Goal: Information Seeking & Learning: Learn about a topic

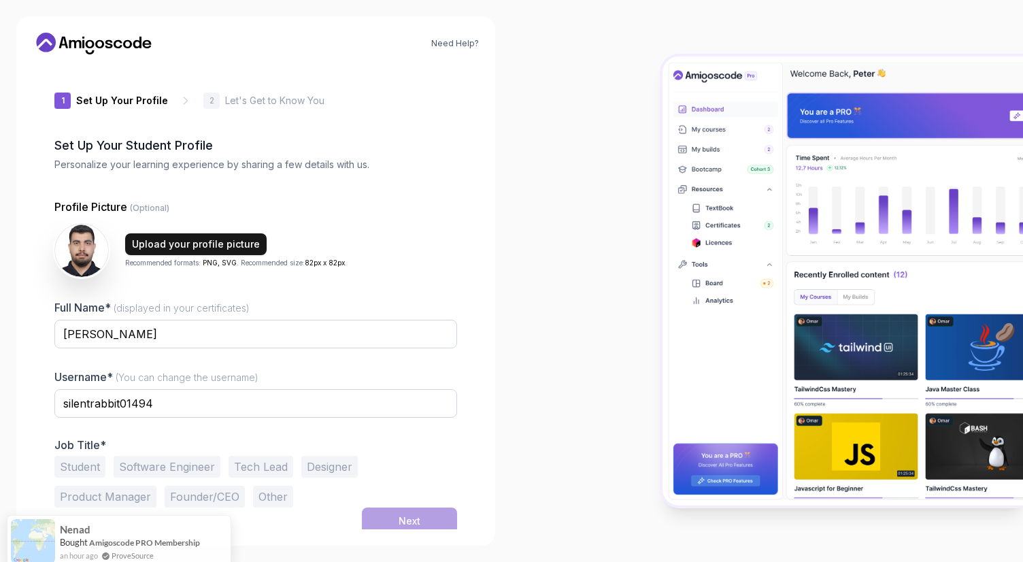
scroll to position [5, 0]
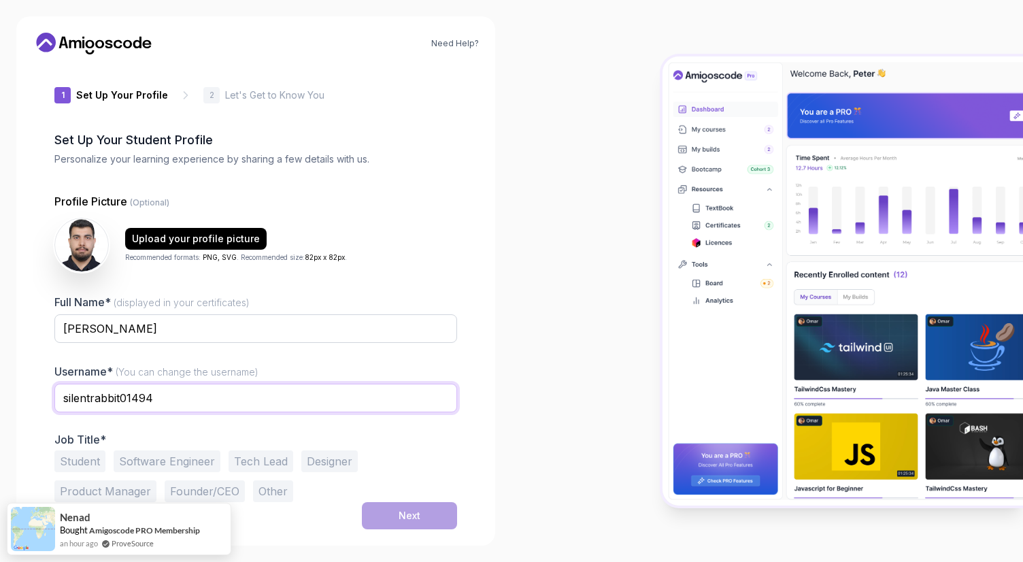
click at [135, 394] on input "silentrabbit01494" at bounding box center [255, 398] width 403 height 29
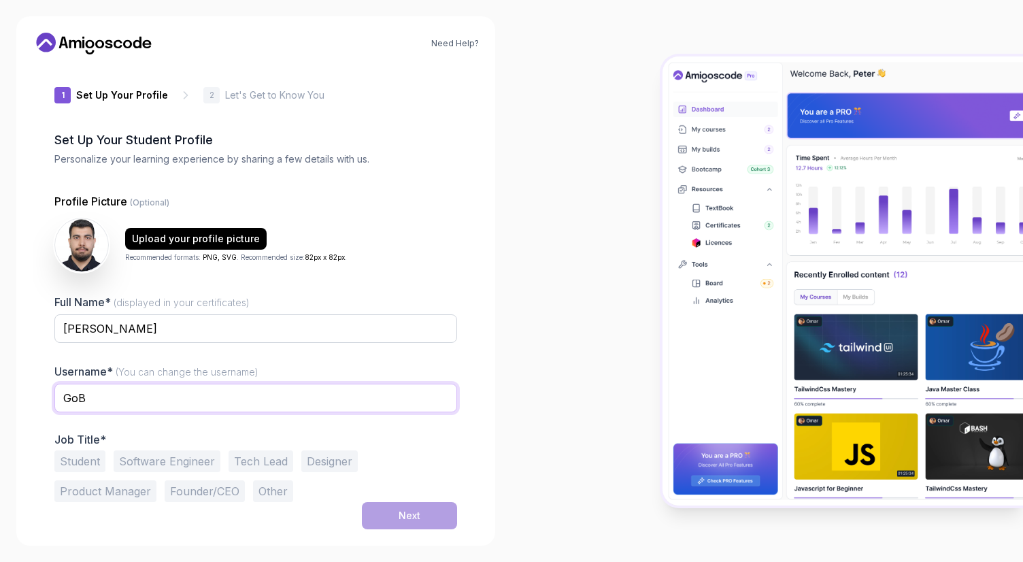
type input "GoB"
click at [305, 368] on div "Username* (You can change the username) GoB" at bounding box center [255, 395] width 403 height 64
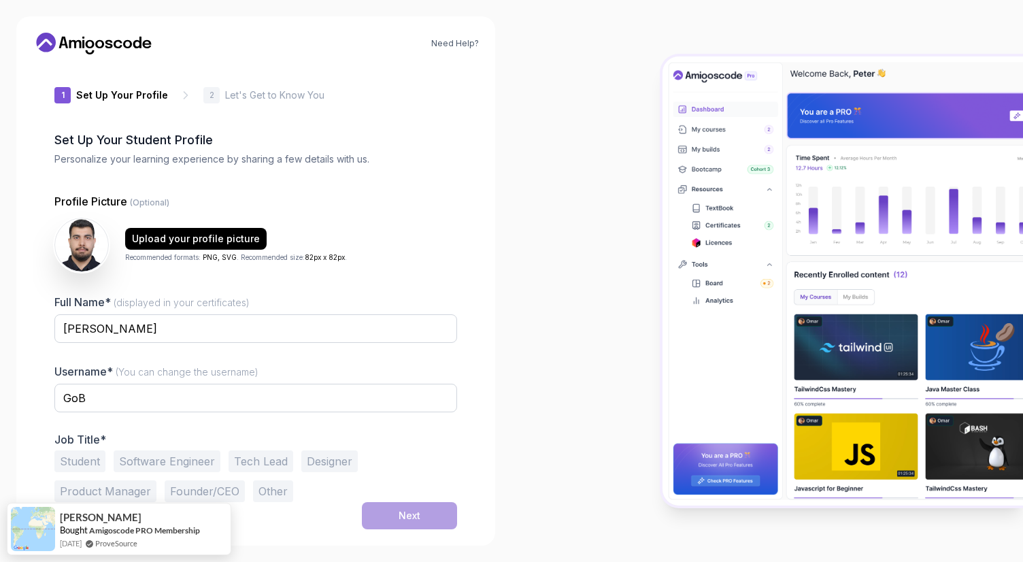
click at [96, 454] on button "Student" at bounding box center [79, 461] width 51 height 22
click at [396, 507] on button "Next" at bounding box center [409, 515] width 95 height 27
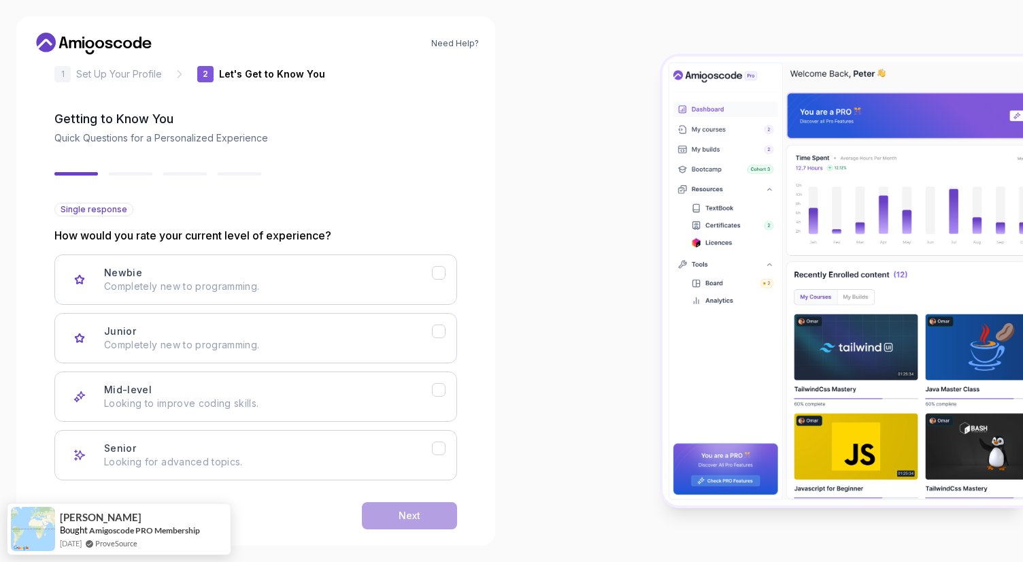
scroll to position [48, 0]
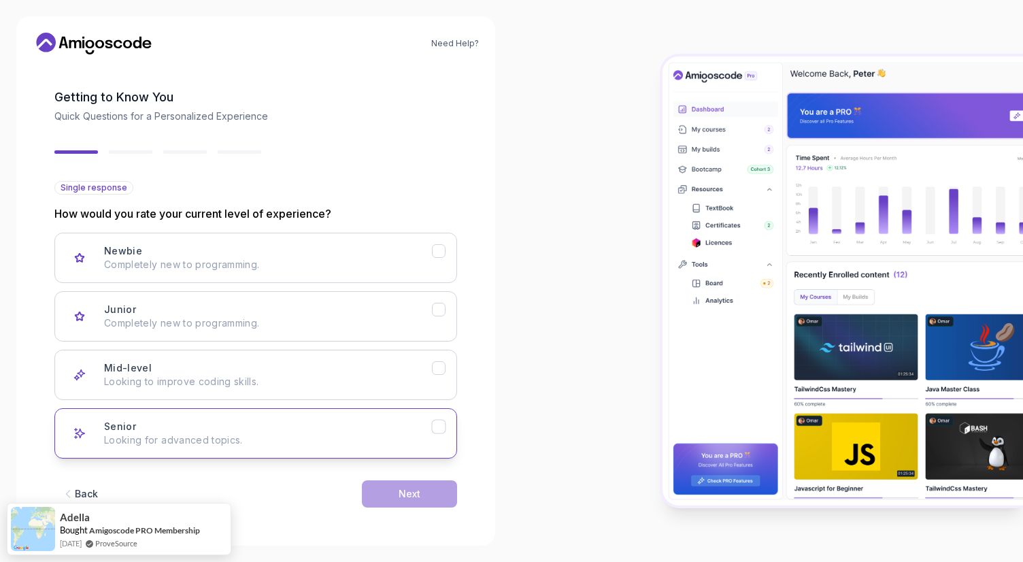
click at [345, 418] on button "Senior Looking for advanced topics." at bounding box center [255, 433] width 403 height 50
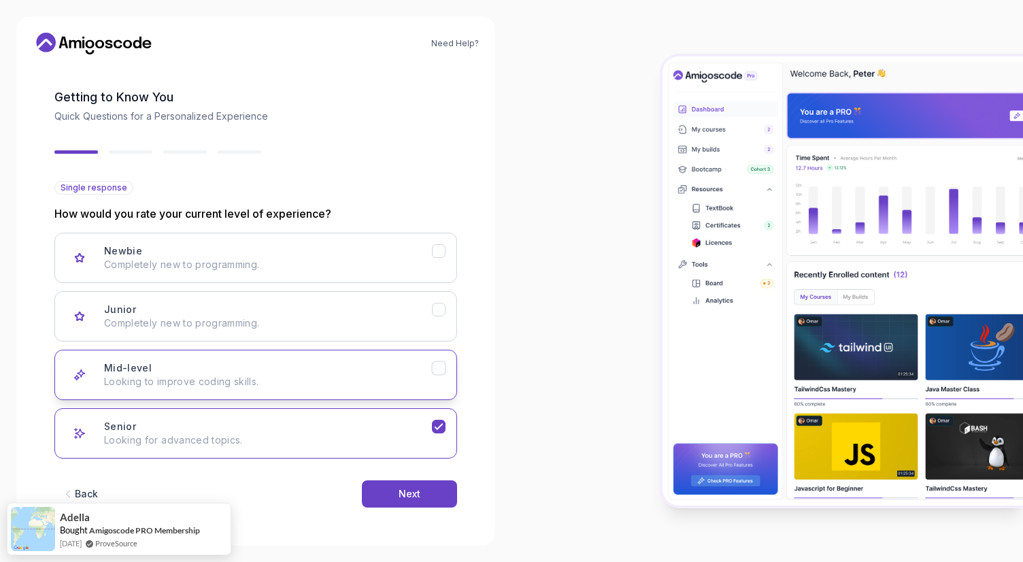
click at [372, 388] on button "Mid-level Looking to improve coding skills." at bounding box center [255, 375] width 403 height 50
click at [416, 486] on button "Next" at bounding box center [409, 493] width 95 height 27
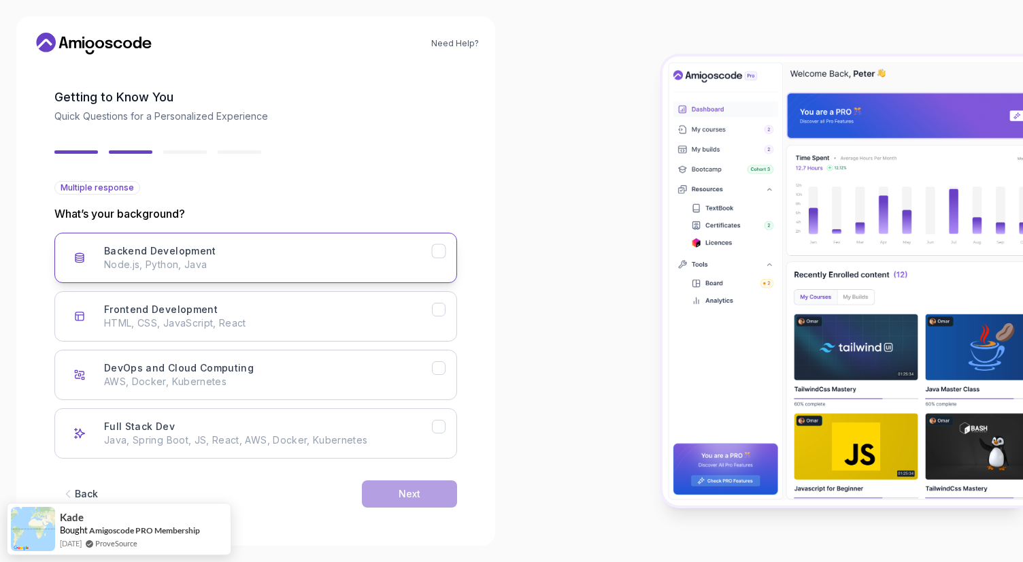
click at [317, 245] on div "Backend Development Node.js, Python, Java" at bounding box center [268, 257] width 328 height 27
click at [394, 494] on button "Next" at bounding box center [409, 493] width 95 height 27
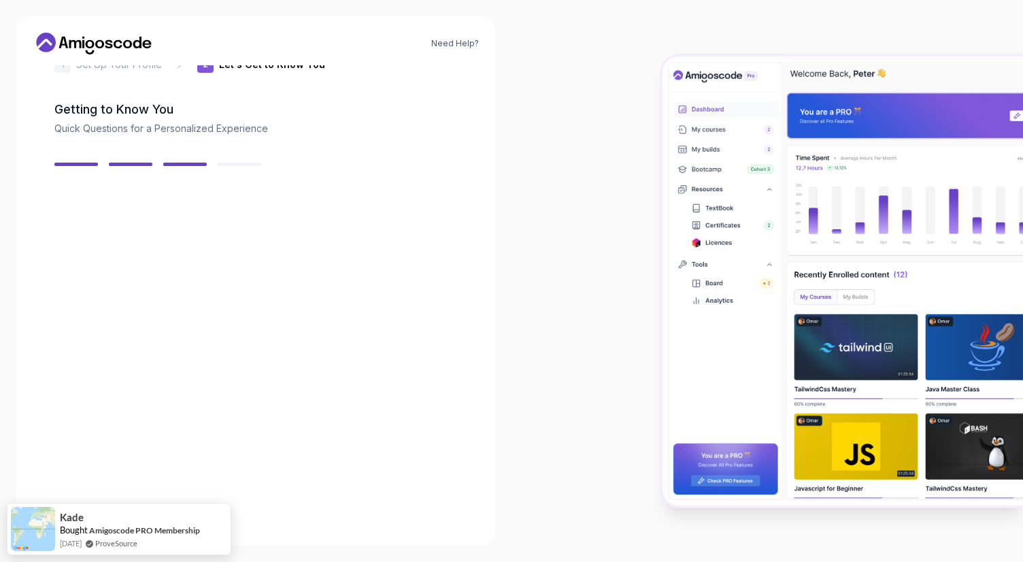
scroll to position [32, 0]
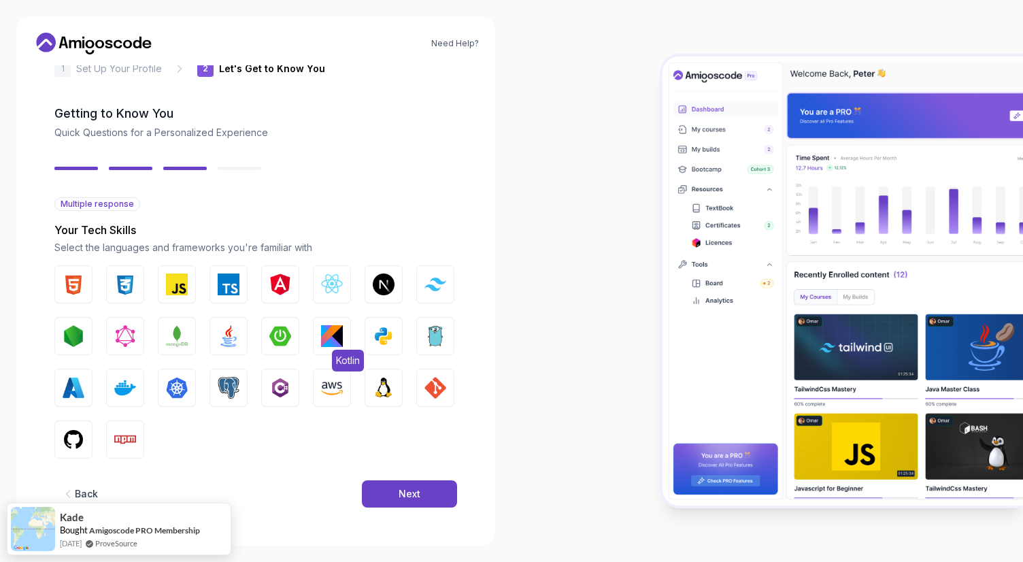
click at [333, 329] on img "button" at bounding box center [332, 336] width 22 height 22
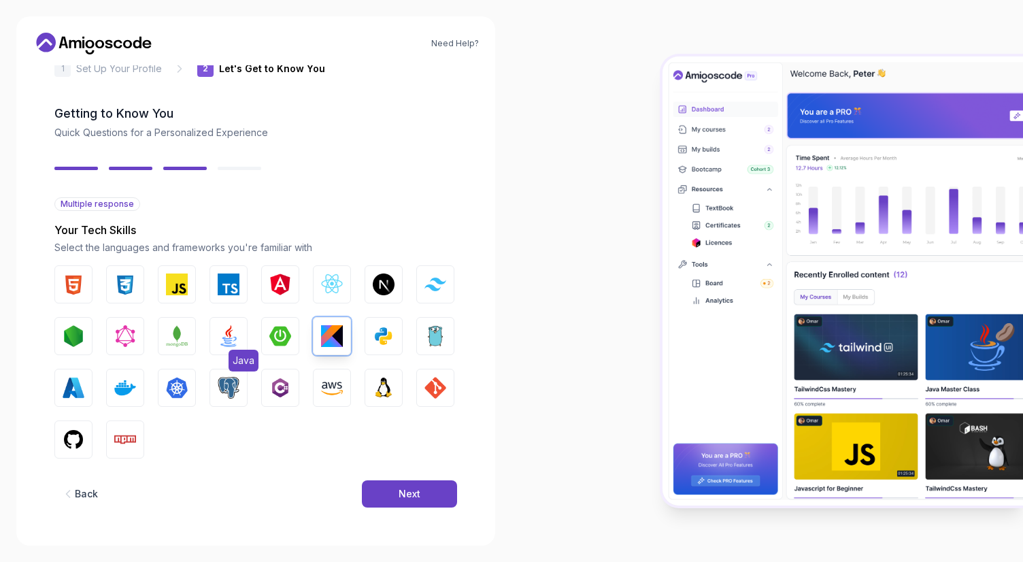
click at [231, 340] on img "button" at bounding box center [229, 336] width 22 height 22
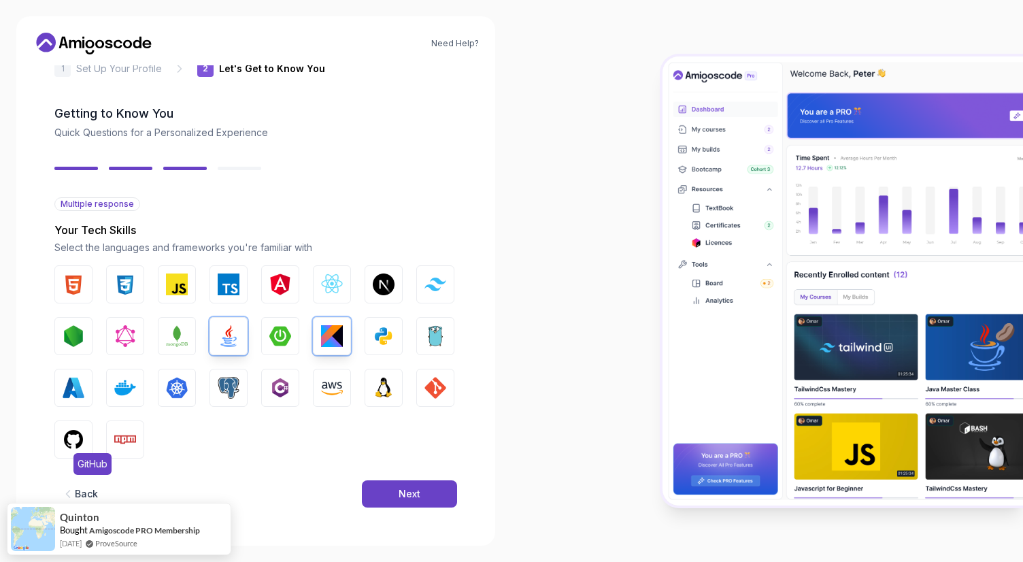
click at [63, 445] on img "button" at bounding box center [74, 440] width 22 height 22
click at [229, 391] on img "button" at bounding box center [229, 388] width 22 height 22
click at [444, 381] on img "button" at bounding box center [436, 388] width 22 height 22
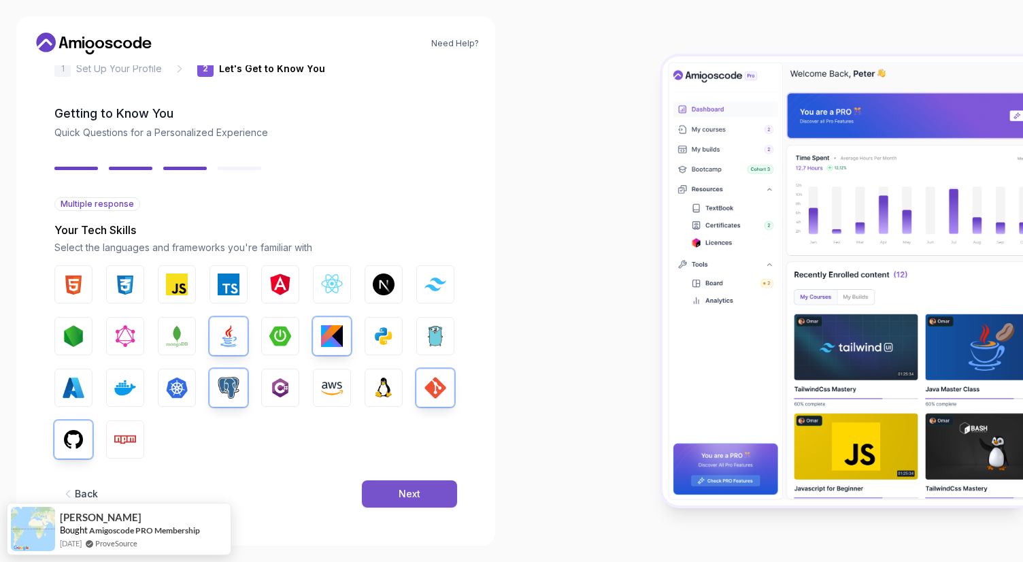
click at [416, 505] on button "Next" at bounding box center [409, 493] width 95 height 27
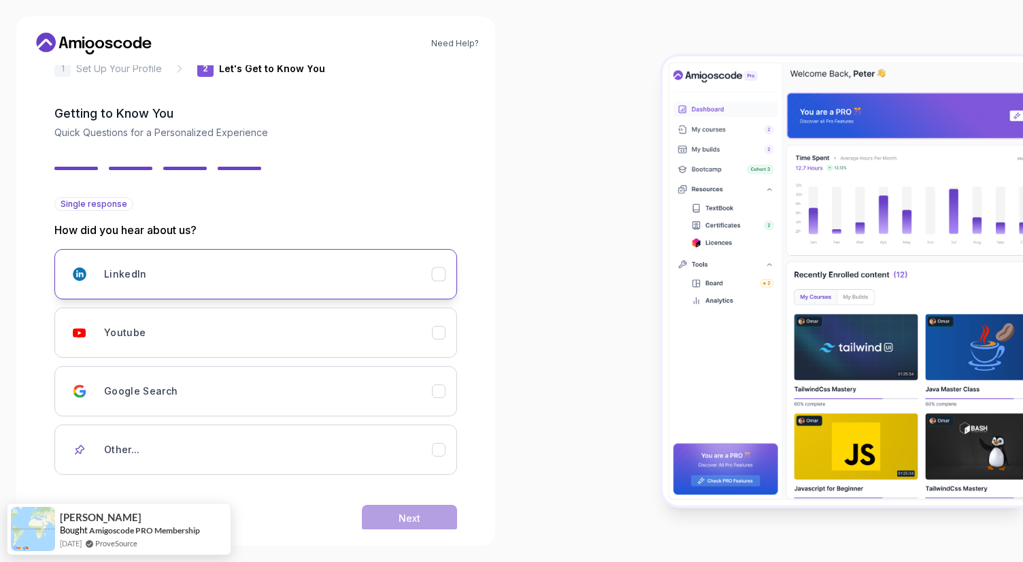
scroll to position [56, 0]
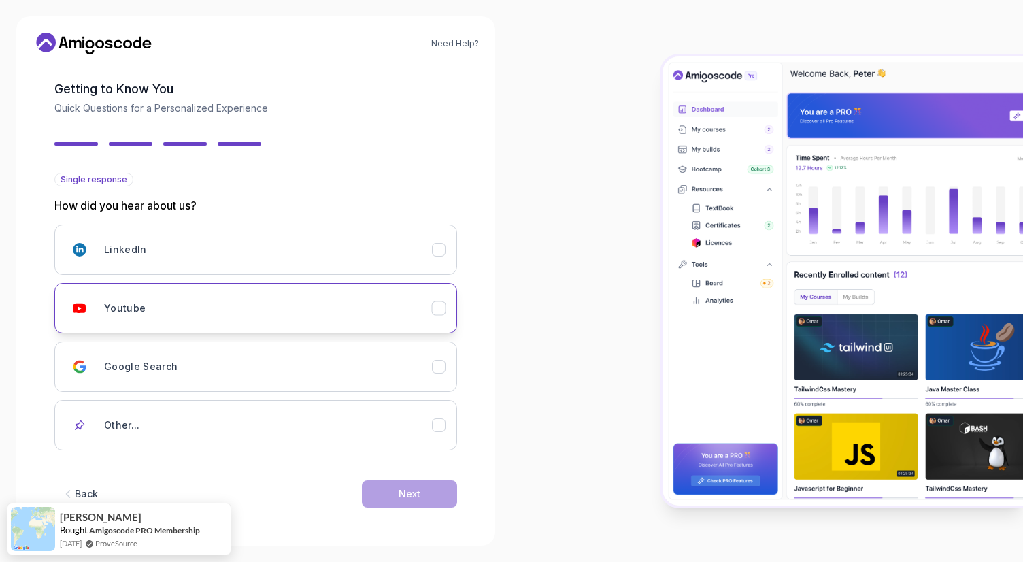
click at [324, 326] on button "Youtube" at bounding box center [255, 308] width 403 height 50
click at [424, 486] on button "Next" at bounding box center [409, 493] width 95 height 27
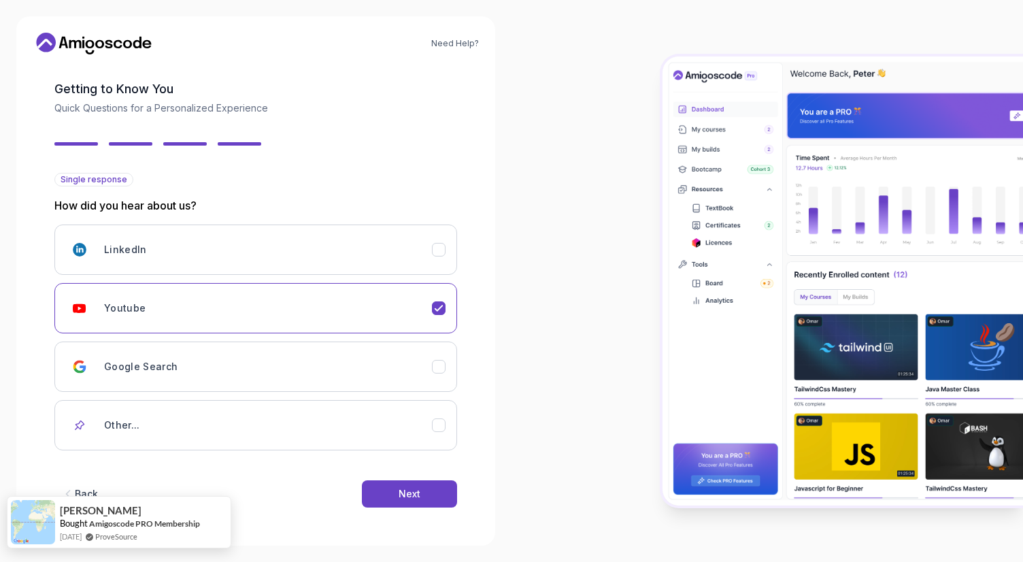
scroll to position [0, 0]
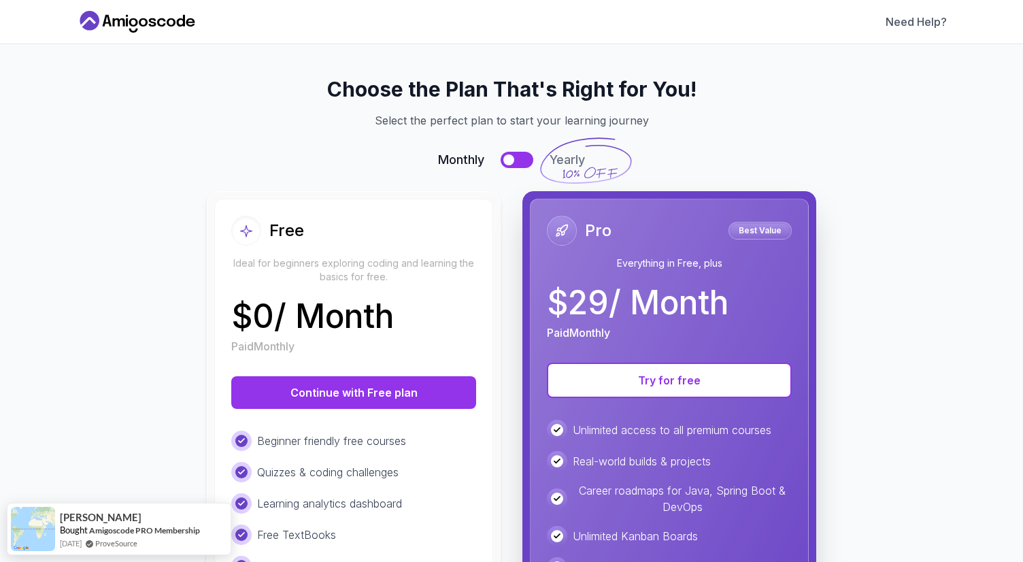
click at [339, 250] on div "Free Ideal for beginners exploring coding and learning the basics for free." at bounding box center [353, 250] width 245 height 68
click at [512, 156] on div at bounding box center [508, 159] width 11 height 11
click at [514, 156] on button at bounding box center [517, 160] width 33 height 16
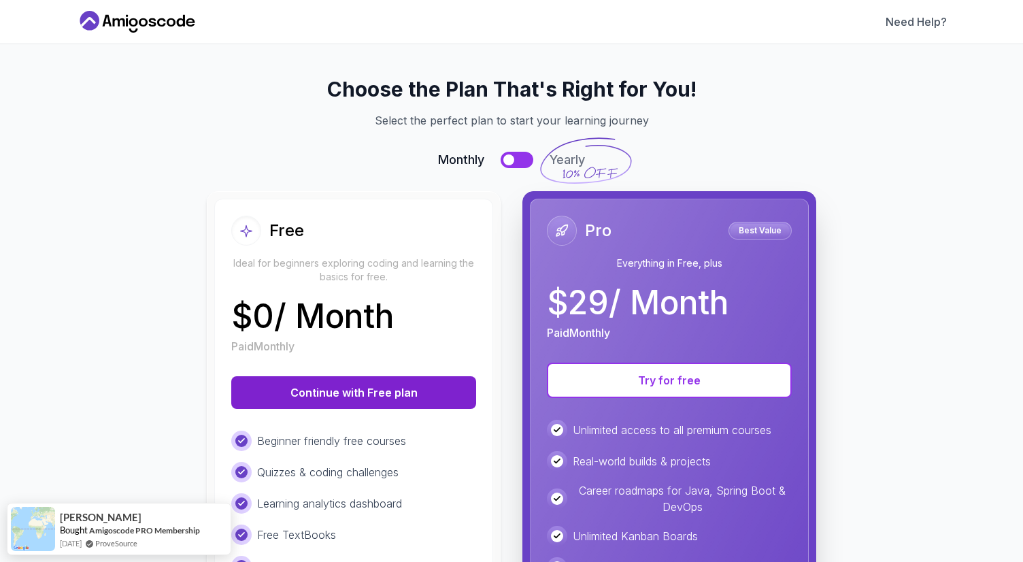
click at [325, 394] on button "Continue with Free plan" at bounding box center [353, 392] width 245 height 33
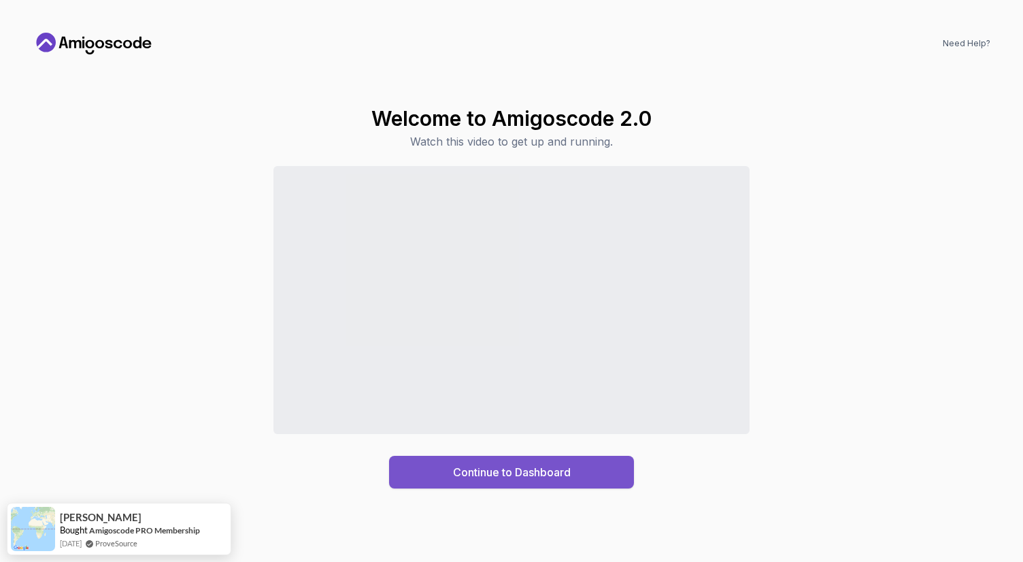
click at [550, 471] on div "Continue to Dashboard" at bounding box center [512, 472] width 118 height 16
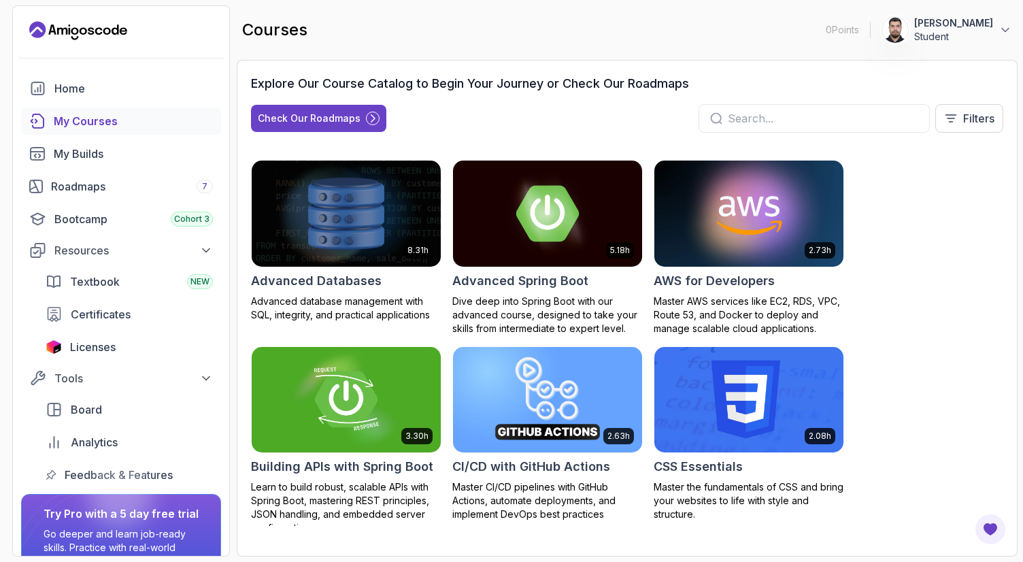
click at [497, 133] on div "Explore Our Course Catalog to Begin Your Journey or Check Our Roadmaps Check Ou…" at bounding box center [627, 108] width 752 height 69
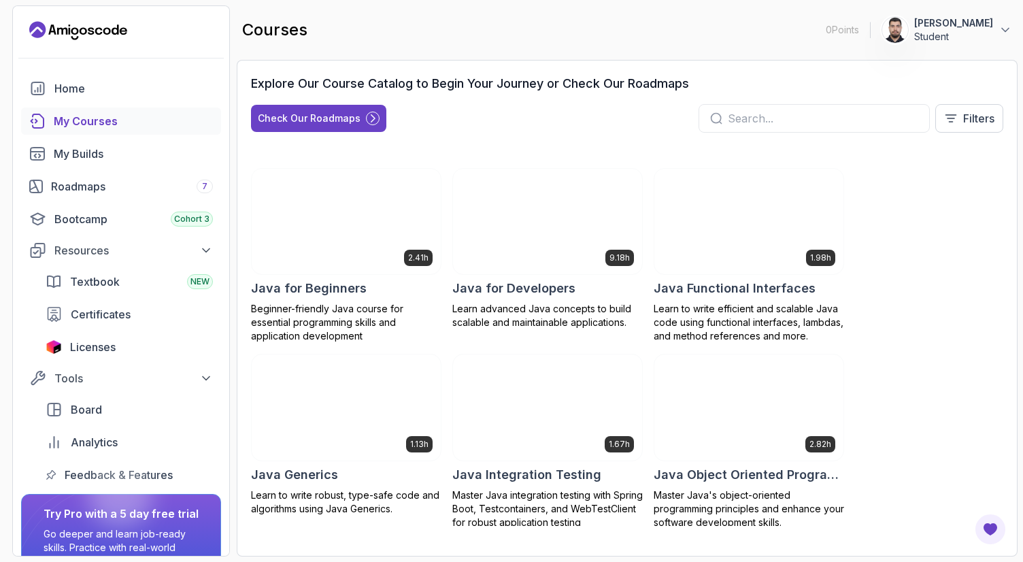
scroll to position [962, 0]
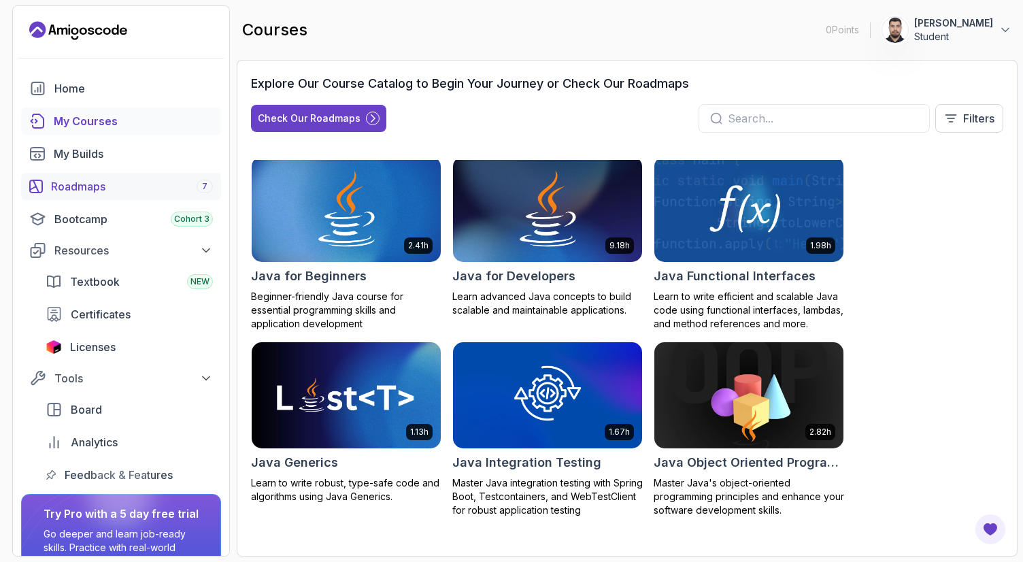
click at [110, 186] on div "Roadmaps 7" at bounding box center [132, 186] width 162 height 16
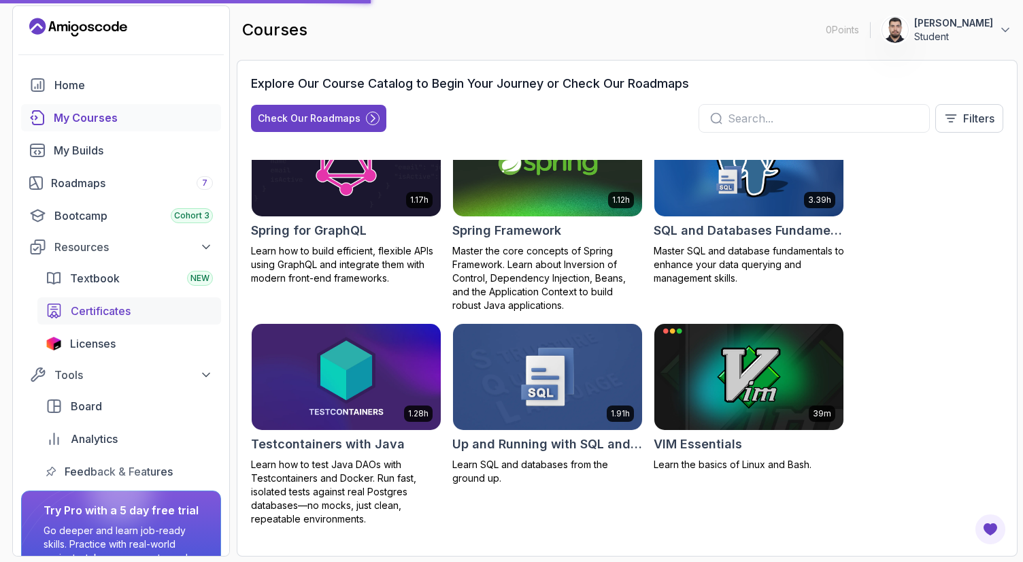
scroll to position [0, 0]
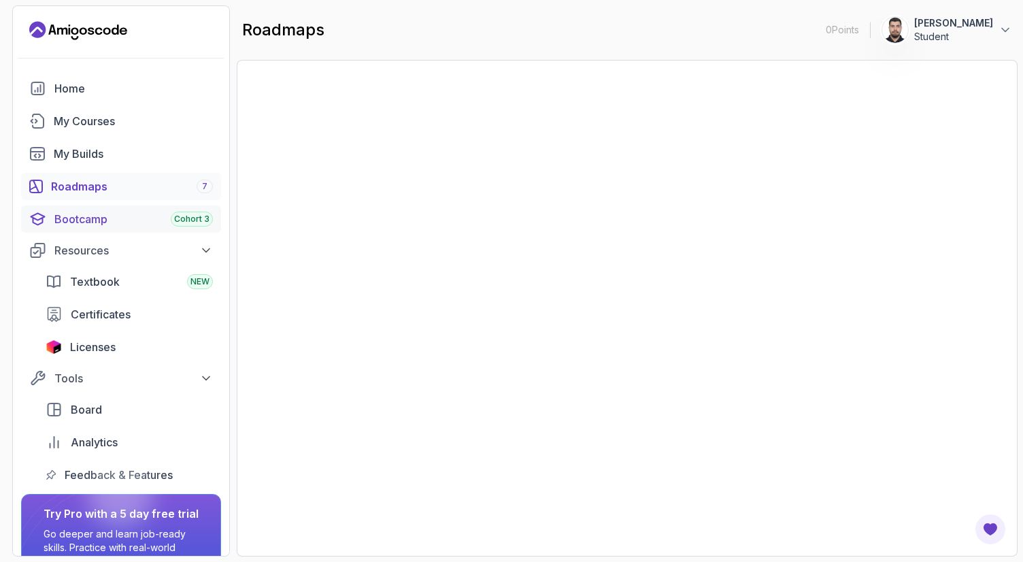
click at [82, 221] on div "Bootcamp Cohort 3" at bounding box center [133, 219] width 159 height 16
click at [97, 120] on div "My Courses" at bounding box center [133, 121] width 159 height 16
click at [96, 90] on div "Home" at bounding box center [133, 88] width 159 height 16
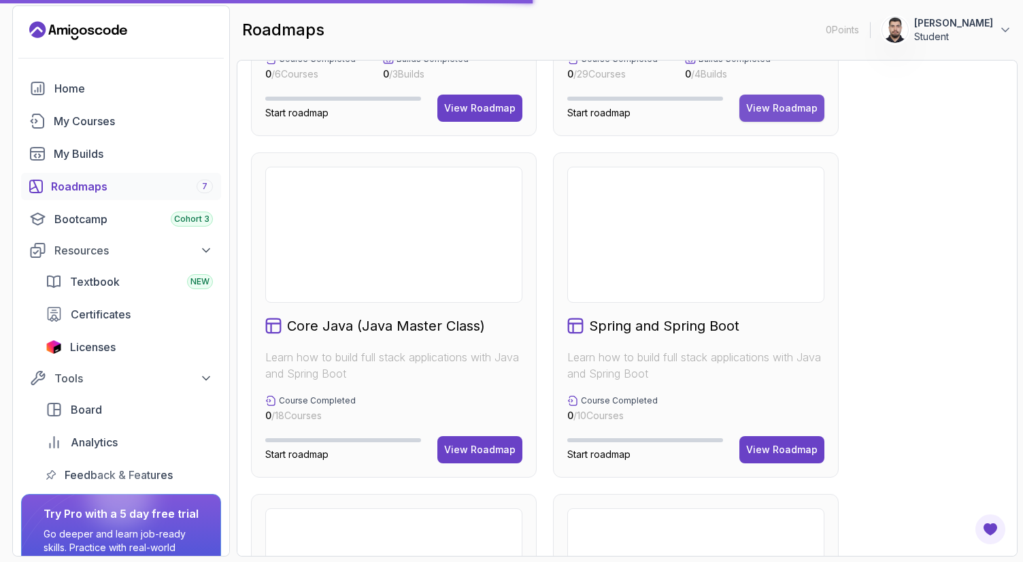
scroll to position [293, 0]
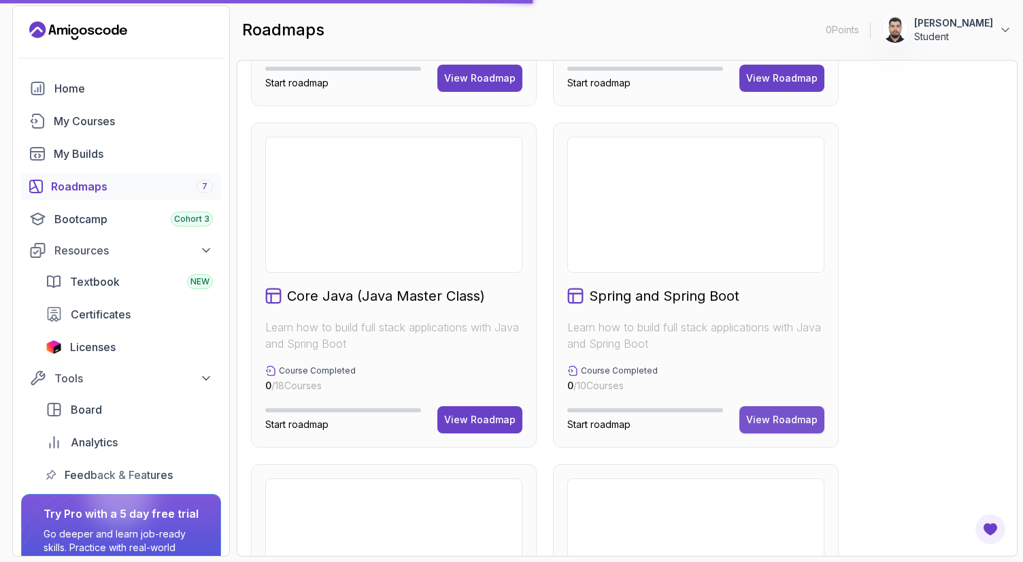
click at [769, 413] on div "View Roadmap" at bounding box center [781, 420] width 71 height 14
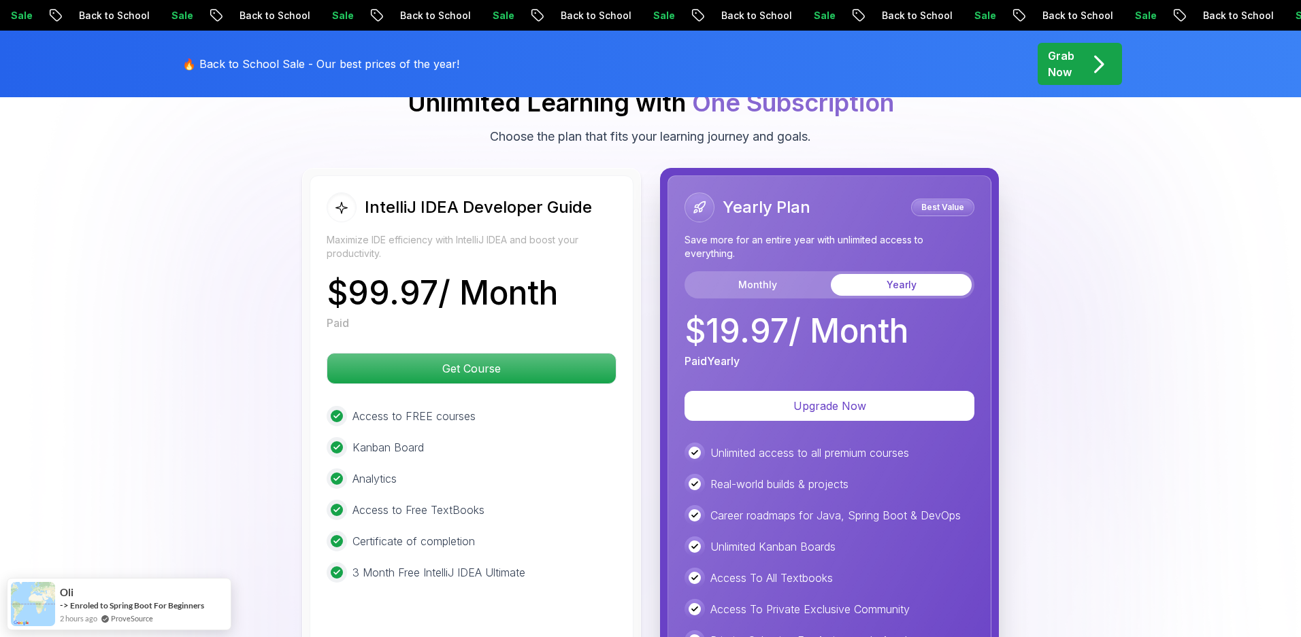
scroll to position [3176, 0]
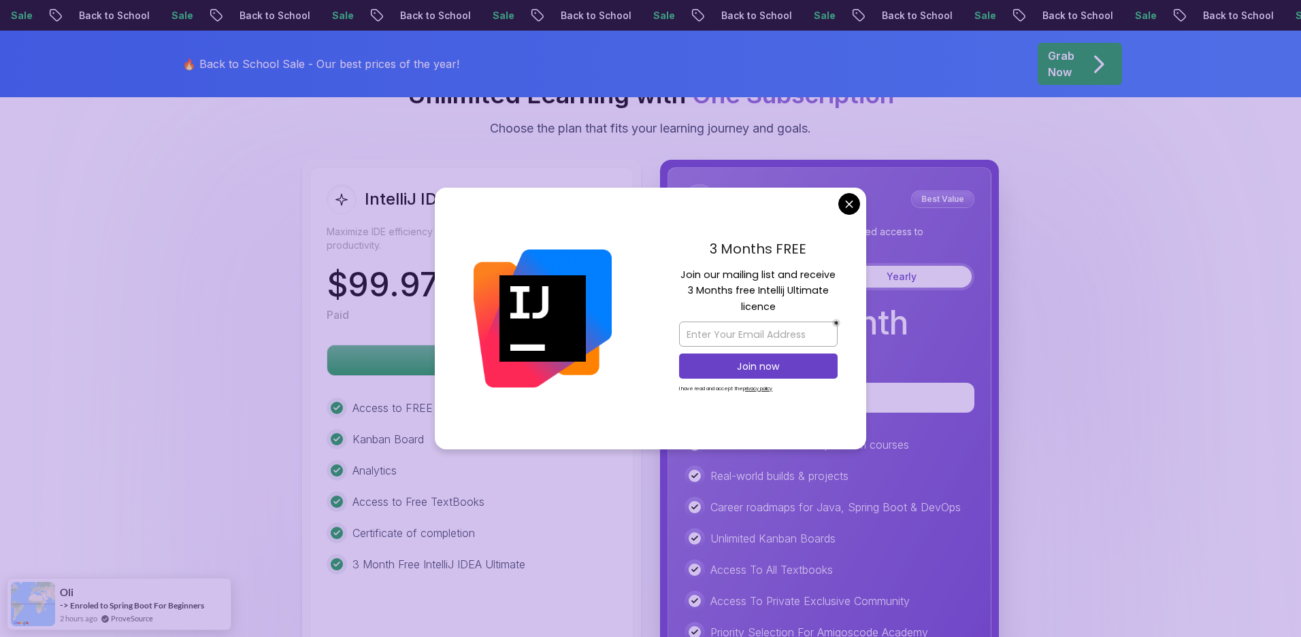
click at [846, 215] on div "3 Months FREE Join our mailing list and receive 3 Months free Intellij Ultimate…" at bounding box center [758, 319] width 216 height 263
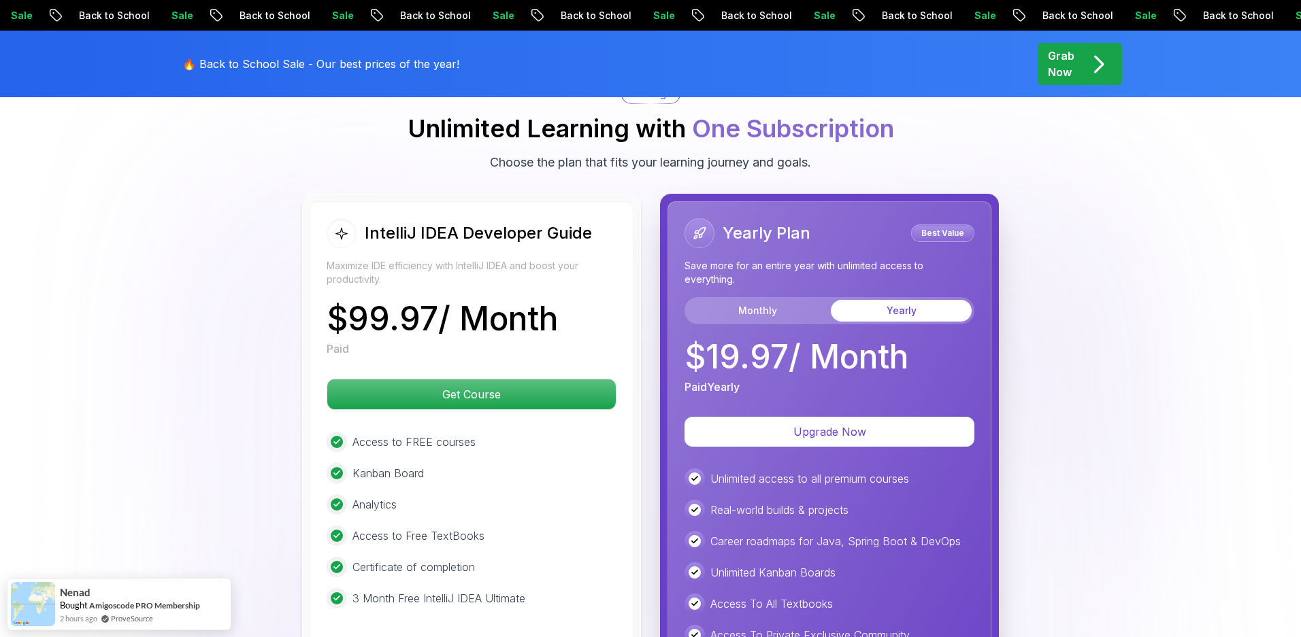
scroll to position [3140, 0]
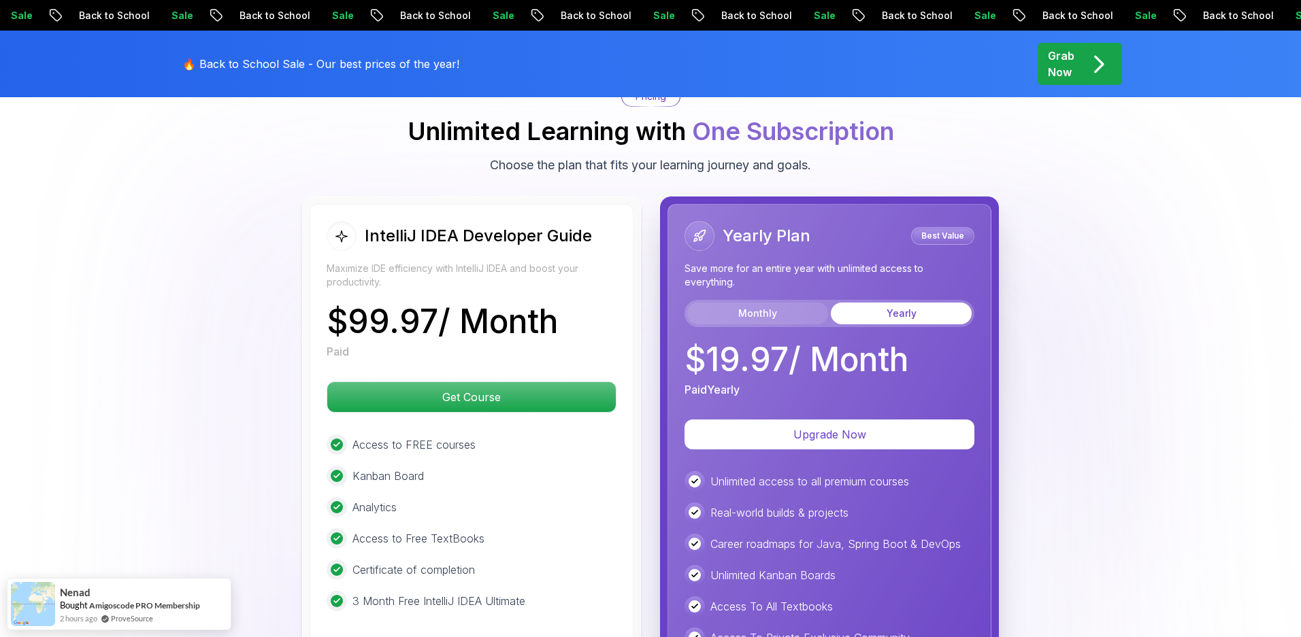
click at [724, 303] on button "Monthly" at bounding box center [757, 314] width 141 height 22
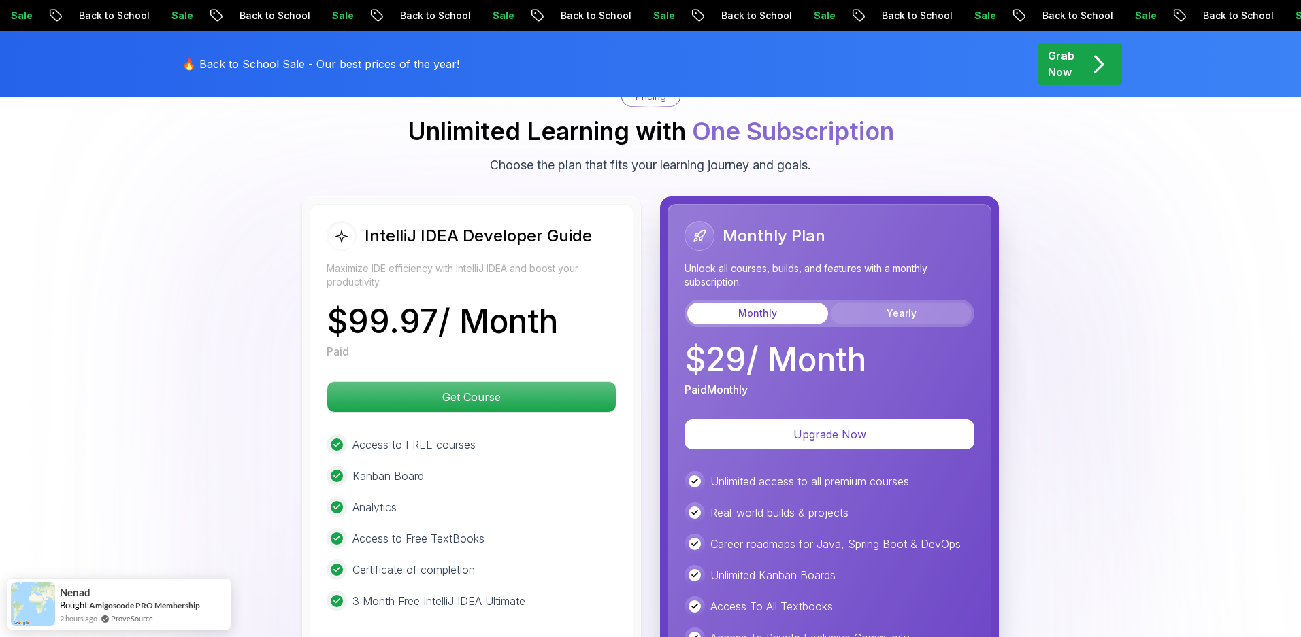
click at [865, 303] on button "Yearly" at bounding box center [901, 314] width 141 height 22
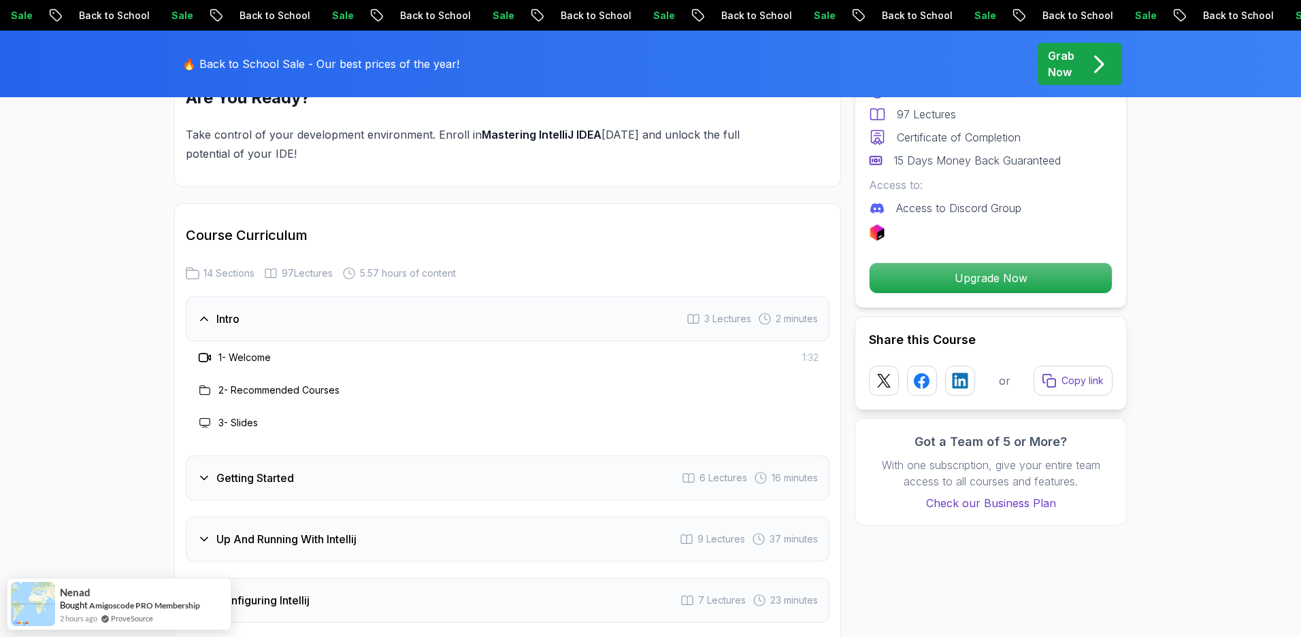
scroll to position [1530, 0]
